Goal: Consume media (video, audio): Consume media (video, audio)

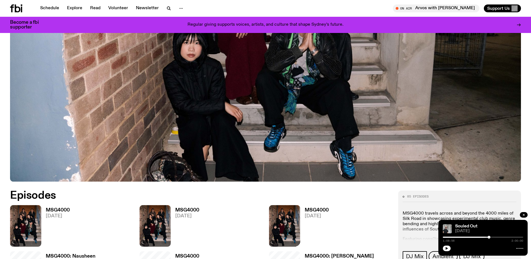
scroll to position [233, 0]
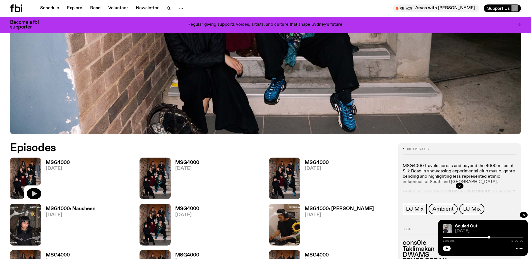
click at [36, 191] on icon "button" at bounding box center [34, 193] width 7 height 7
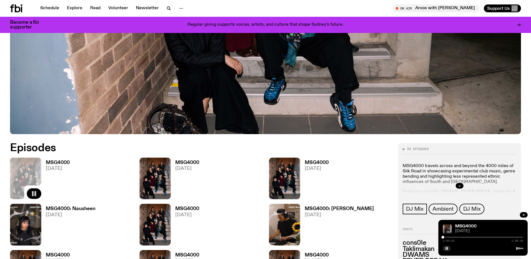
click at [463, 246] on div at bounding box center [483, 247] width 80 height 7
drag, startPoint x: 457, startPoint y: 239, endPoint x: 460, endPoint y: 237, distance: 4.0
click at [457, 239] on div "0:00:02 1:56:34" at bounding box center [483, 238] width 80 height 7
click at [466, 235] on div "MSG4000 22.08.25 0:00:02 1:56:34" at bounding box center [483, 238] width 89 height 36
drag, startPoint x: 466, startPoint y: 235, endPoint x: 472, endPoint y: 236, distance: 6.4
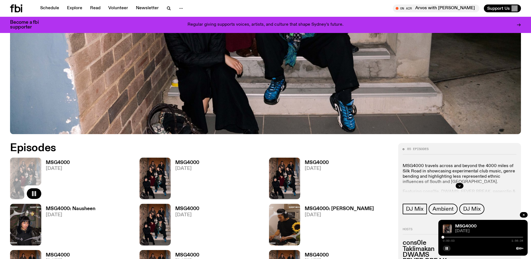
click at [466, 236] on div "MSG4000 22.08.25 0:00:03 1:56:34" at bounding box center [483, 238] width 89 height 36
click at [473, 237] on div "0:00:03 1:56:34" at bounding box center [483, 238] width 80 height 7
click at [473, 237] on div at bounding box center [483, 237] width 80 height 1
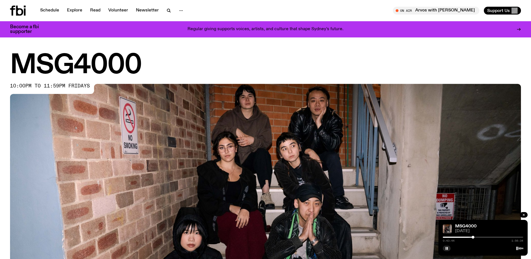
click at [477, 237] on div at bounding box center [483, 237] width 80 height 1
click at [235, 160] on img at bounding box center [265, 228] width 511 height 288
click at [447, 251] on button "button" at bounding box center [447, 248] width 8 height 6
click at [493, 238] on div at bounding box center [483, 237] width 80 height 1
click at [492, 238] on div at bounding box center [483, 237] width 80 height 1
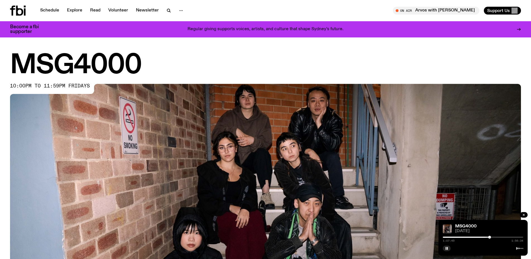
click at [494, 237] on div at bounding box center [483, 237] width 80 height 1
click at [496, 237] on div at bounding box center [483, 237] width 80 height 1
click at [497, 237] on div at bounding box center [483, 237] width 80 height 1
click at [499, 236] on div "1:18:08 1:56:34" at bounding box center [483, 238] width 80 height 7
click at [499, 237] on div at bounding box center [483, 237] width 80 height 1
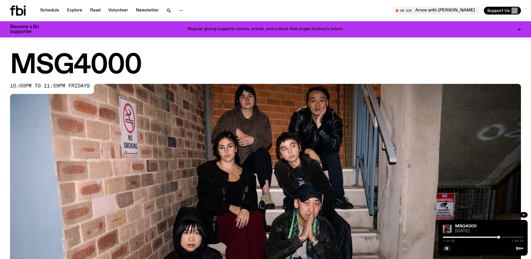
click at [501, 237] on div at bounding box center [483, 237] width 80 height 1
click at [503, 236] on div "1:23:47 1:56:34" at bounding box center [483, 238] width 80 height 7
